Goal: Task Accomplishment & Management: Manage account settings

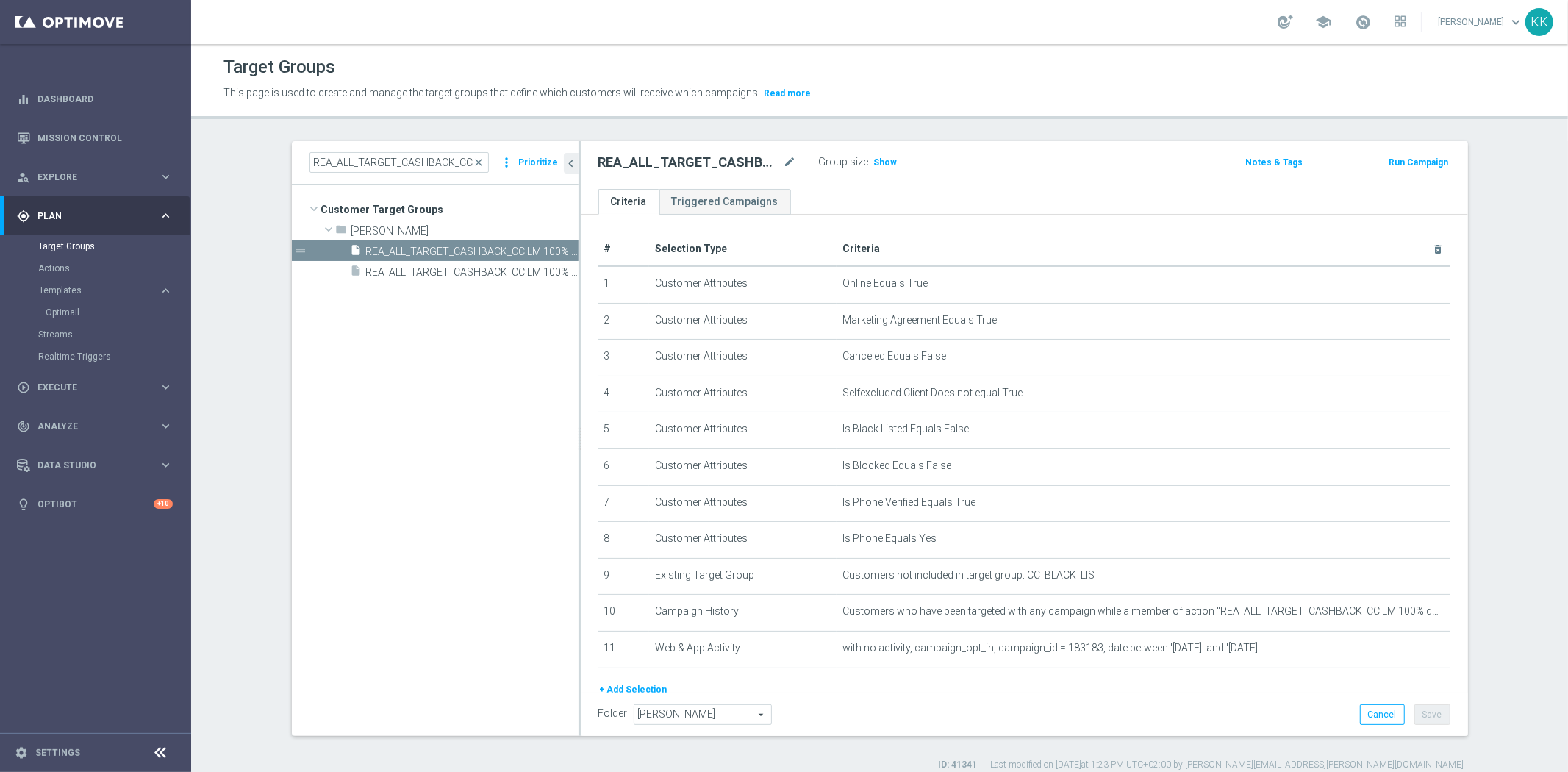
scroll to position [55, 0]
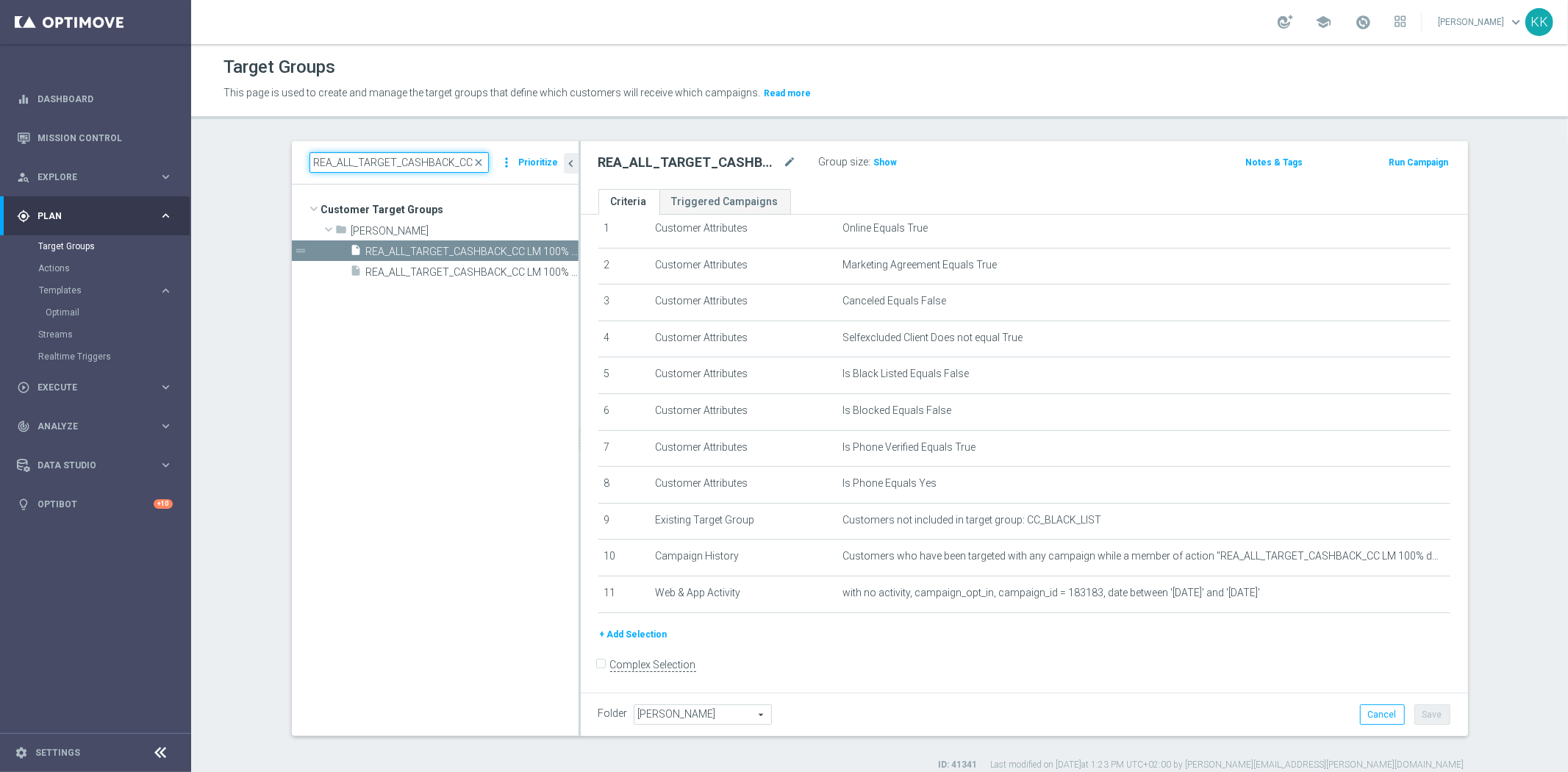
click at [375, 164] on input "REA_ALL_TARGET_CASHBACK_CC LM 100% do 200 PLN SB PUSH_250925" at bounding box center [399, 163] width 179 height 21
paste input "D_ALL_TARGET_WAGER_50% do 300 PLN_SON_29"
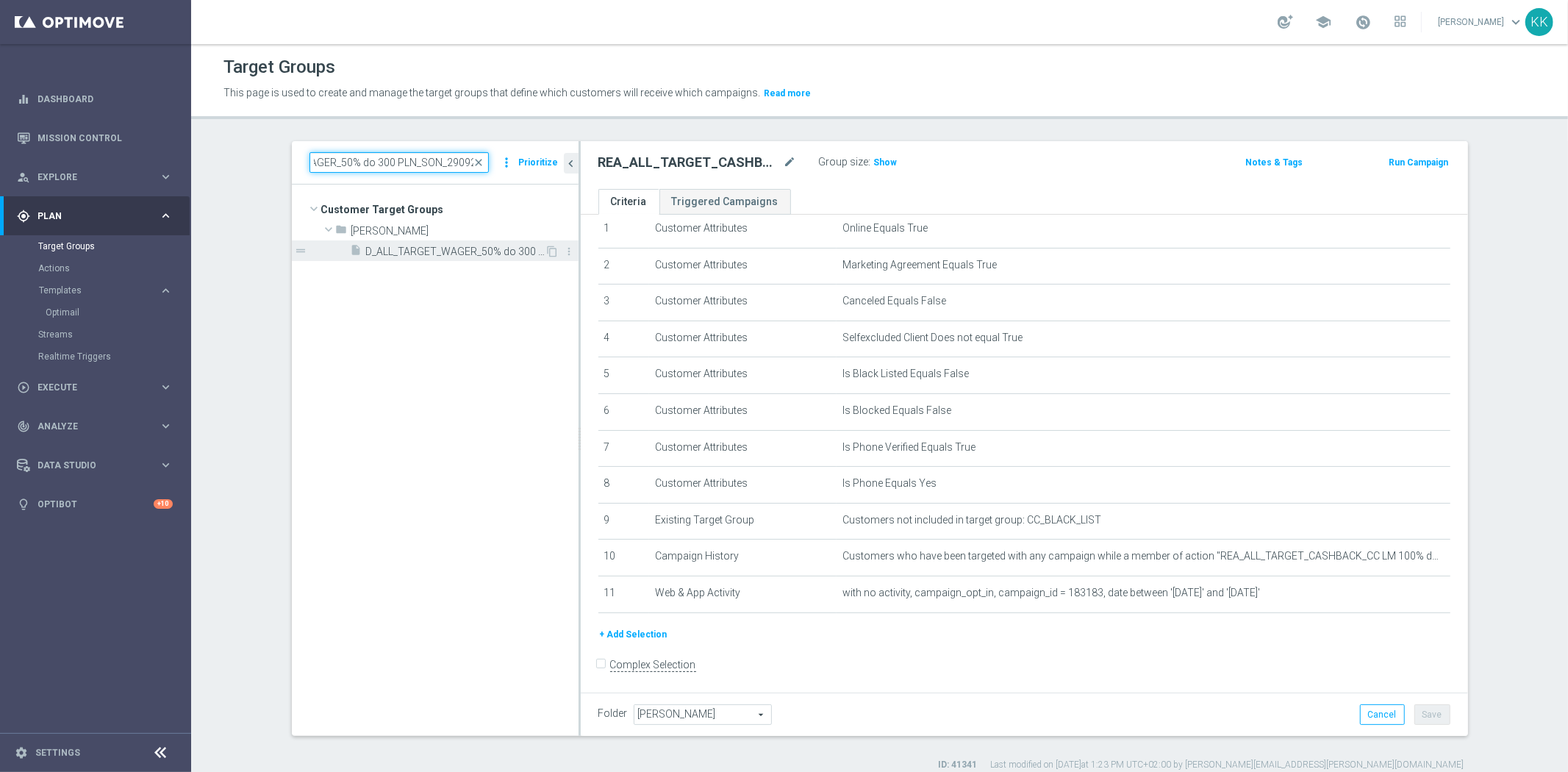
type input "D_ALL_TARGET_WAGER_50% do 300 PLN_SON_290925"
click at [466, 253] on span "D_ALL_TARGET_WAGER_50% do 300 PLN_SON_290925" at bounding box center [456, 252] width 179 height 13
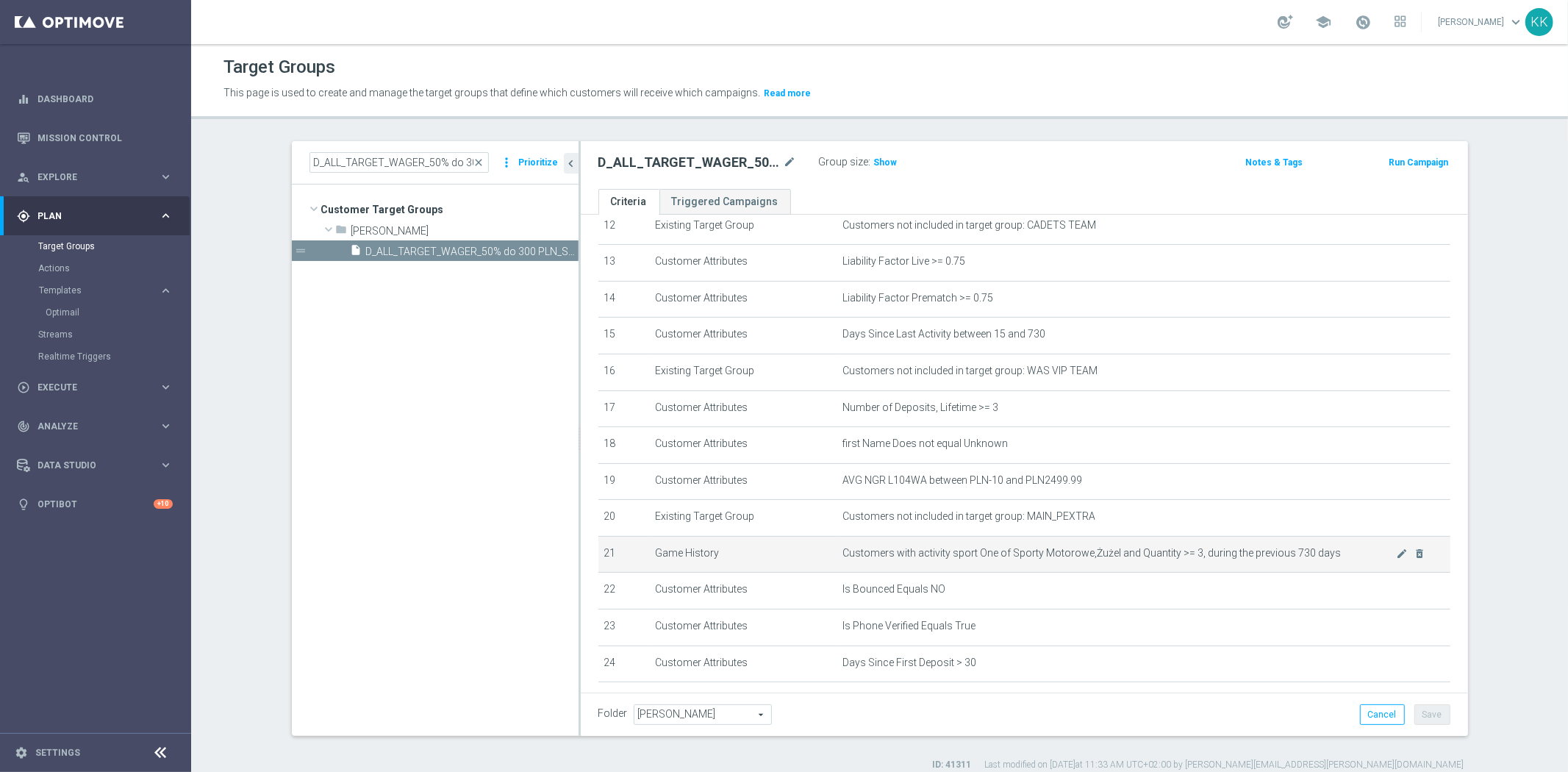
scroll to position [527, 0]
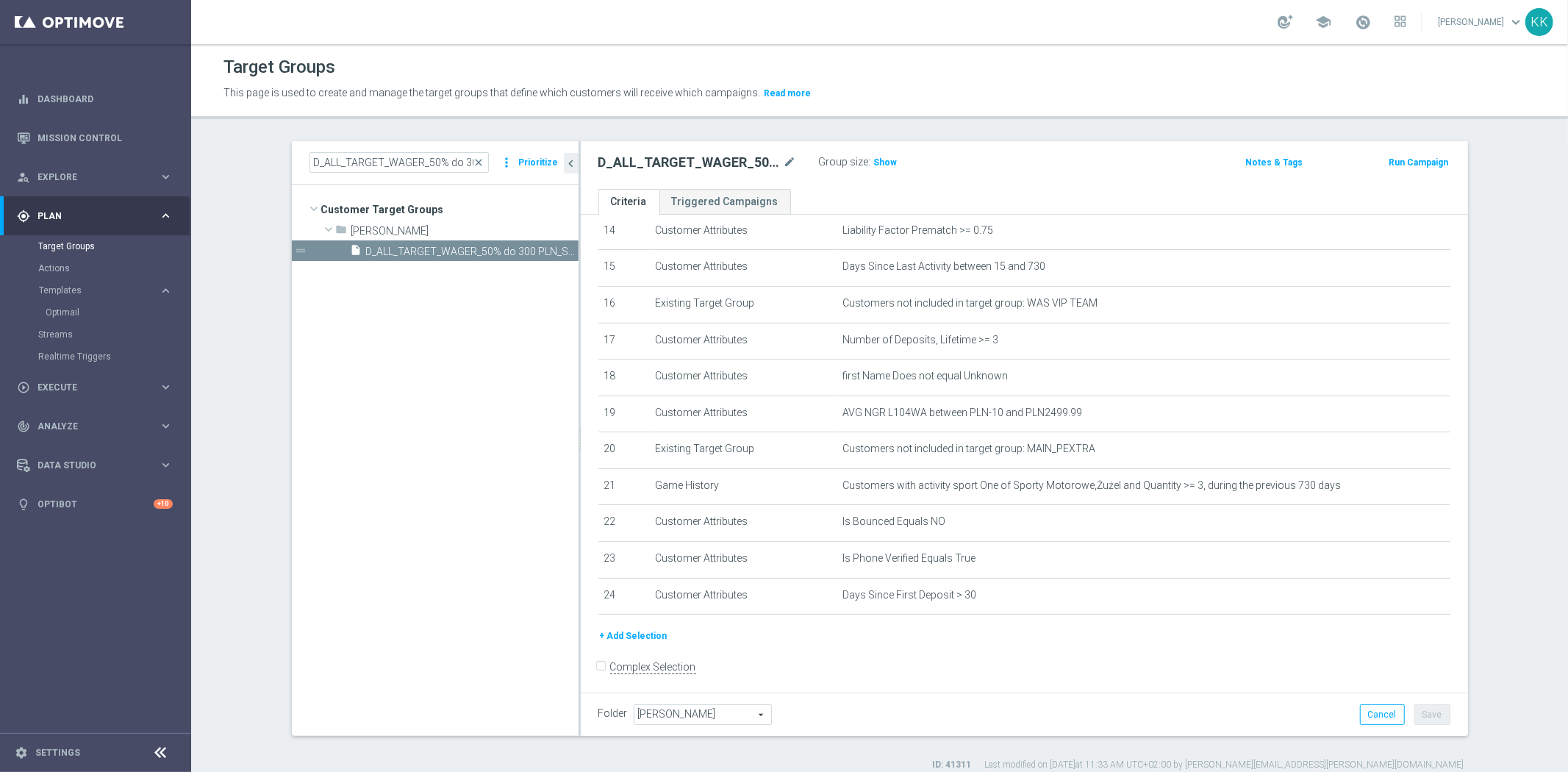
click at [880, 172] on div "Group size : Show" at bounding box center [892, 163] width 147 height 21
click at [883, 160] on span "Show" at bounding box center [886, 162] width 24 height 10
